Goal: Check status

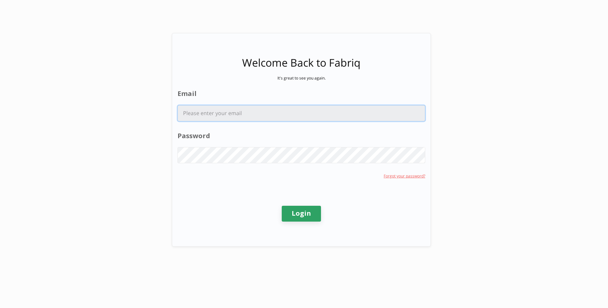
click at [233, 117] on input "Email" at bounding box center [301, 112] width 247 height 15
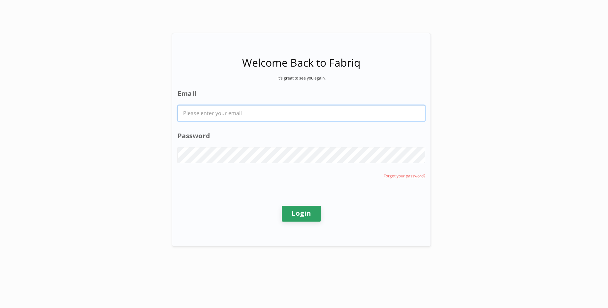
type input "[PERSON_NAME][EMAIL_ADDRESS][PERSON_NAME][DOMAIN_NAME]"
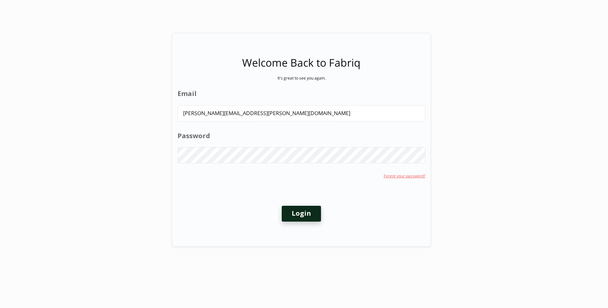
click at [292, 215] on button "Login" at bounding box center [301, 214] width 39 height 16
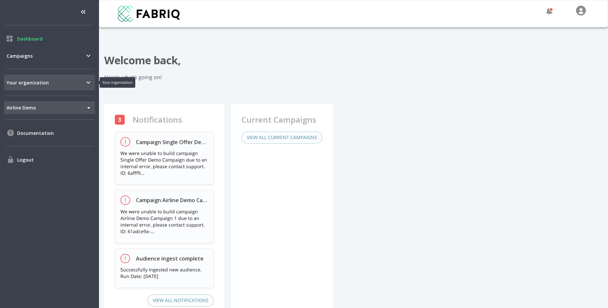
click at [78, 88] on div "Your organization" at bounding box center [49, 82] width 91 height 16
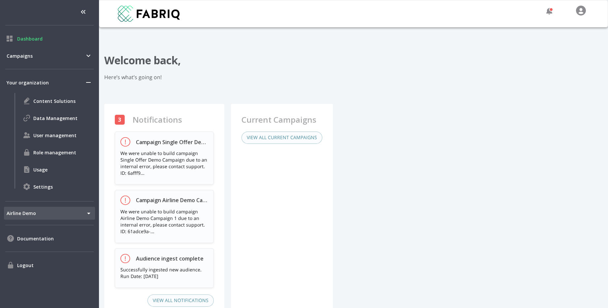
click at [75, 64] on ul "Dashboard Campaigns Your organization Content Solutions Data Management User ma…" at bounding box center [49, 154] width 99 height 308
click at [78, 58] on span "Campaigns" at bounding box center [46, 55] width 78 height 7
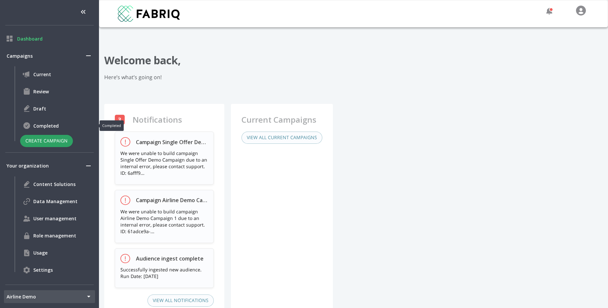
click at [46, 127] on span "Completed" at bounding box center [62, 125] width 59 height 7
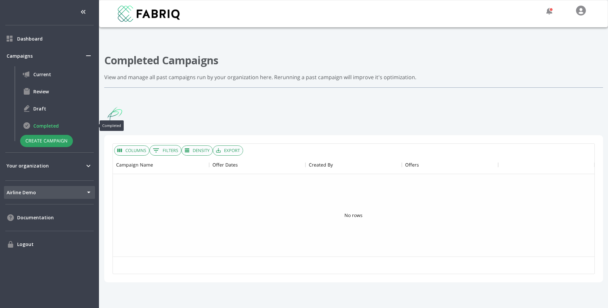
scroll to position [101, 481]
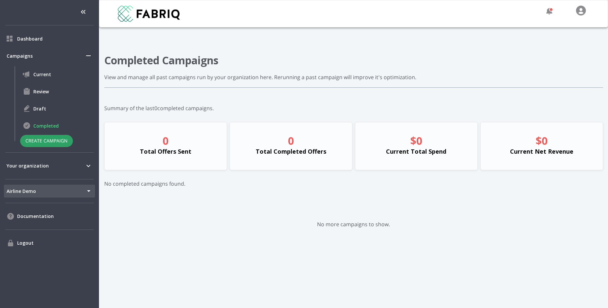
click at [36, 110] on span "Draft" at bounding box center [62, 108] width 59 height 7
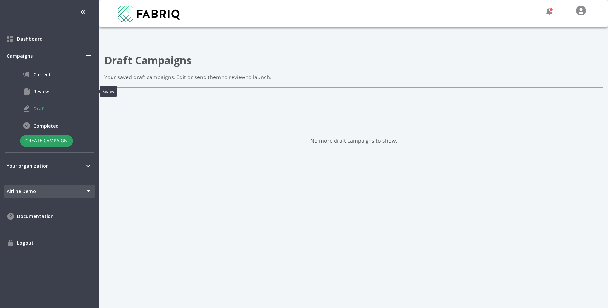
click at [40, 91] on span "Review" at bounding box center [62, 91] width 59 height 7
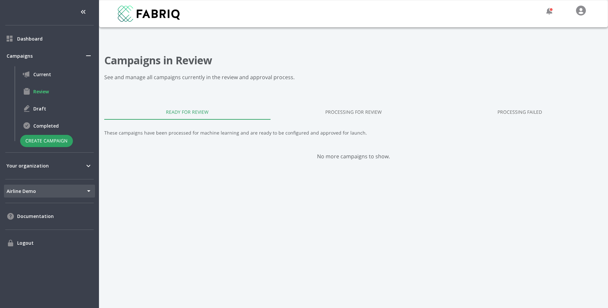
click at [509, 113] on link "Processing Failed" at bounding box center [519, 112] width 166 height 16
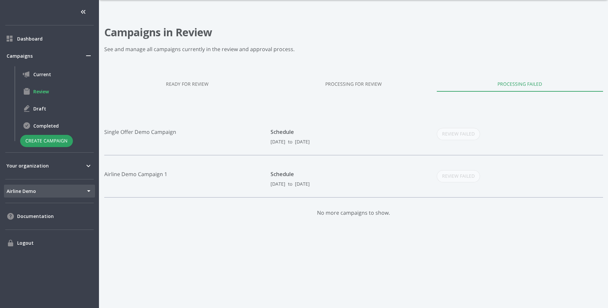
scroll to position [29, 0]
